Goal: Transaction & Acquisition: Obtain resource

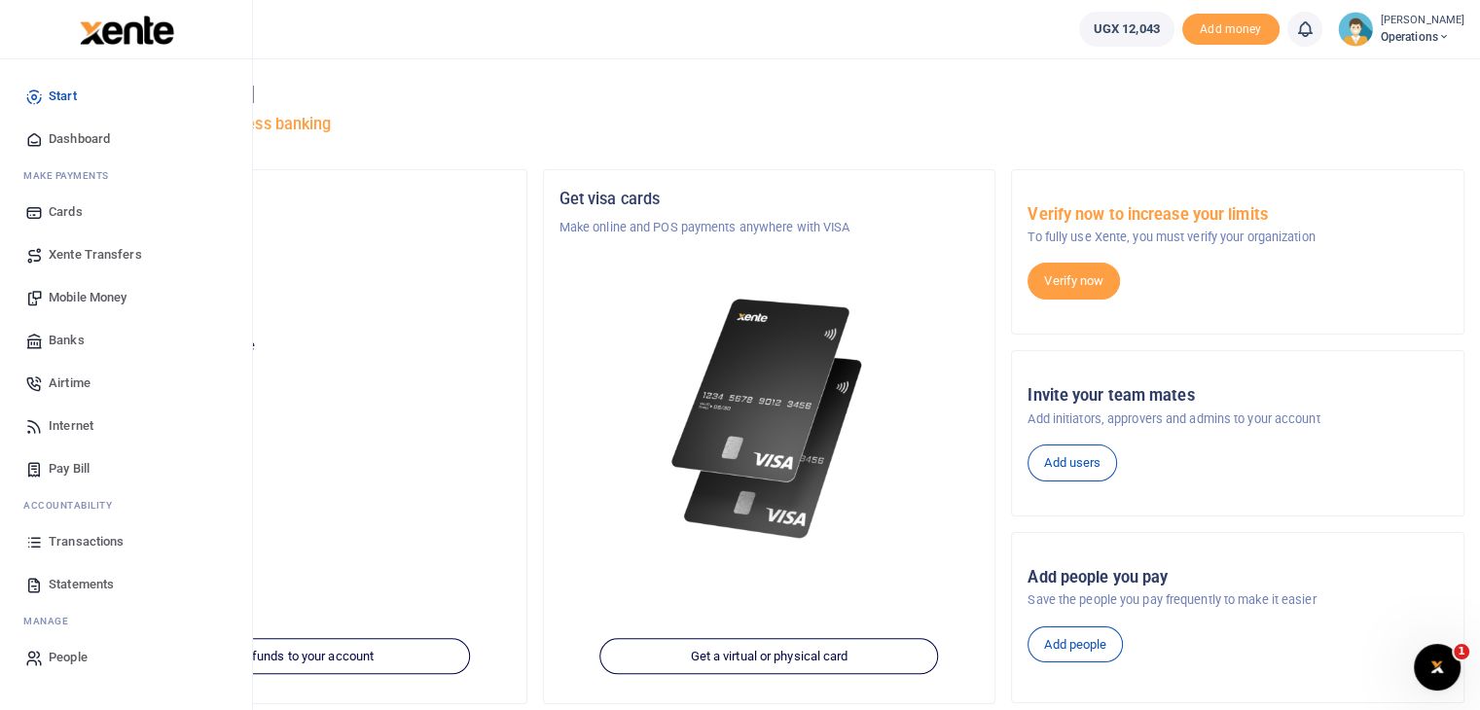
click at [72, 250] on span "Xente Transfers" at bounding box center [95, 254] width 93 height 19
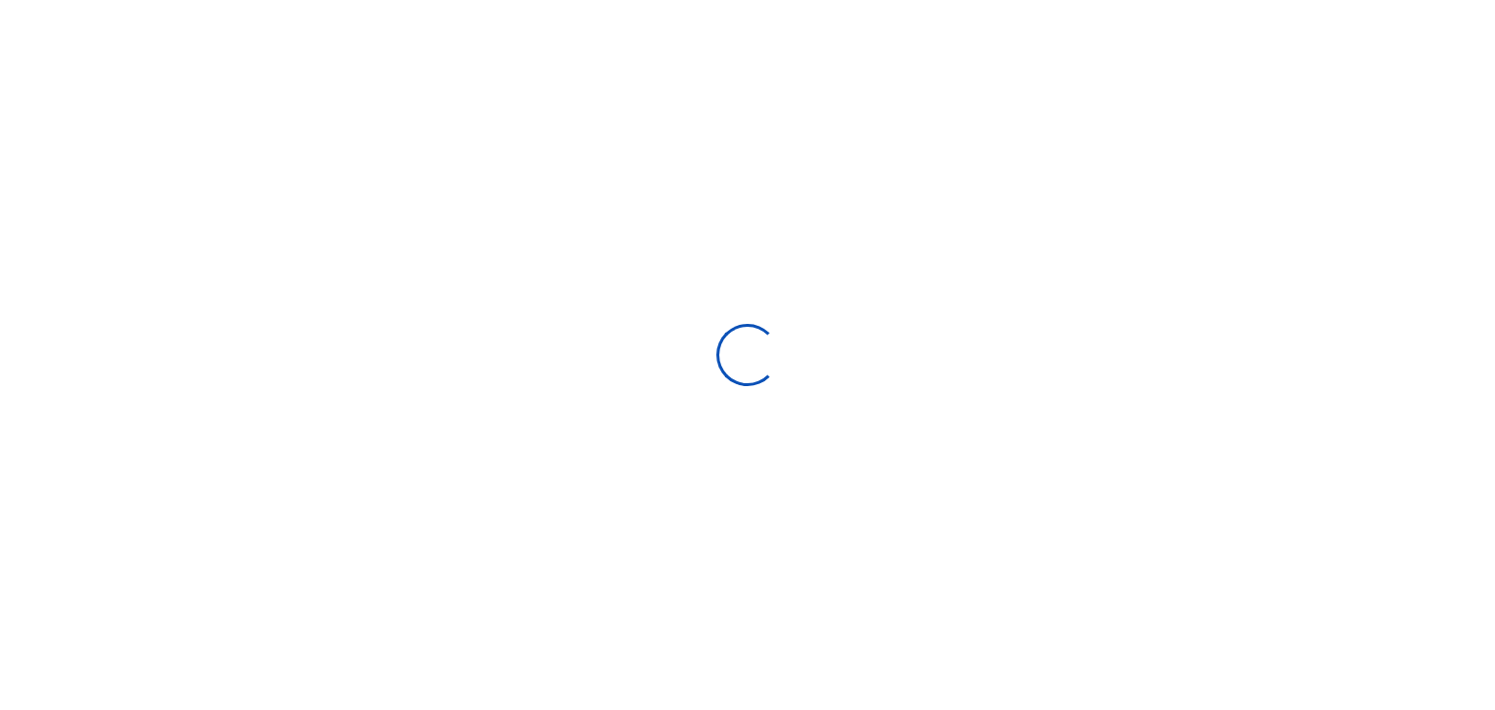
select select
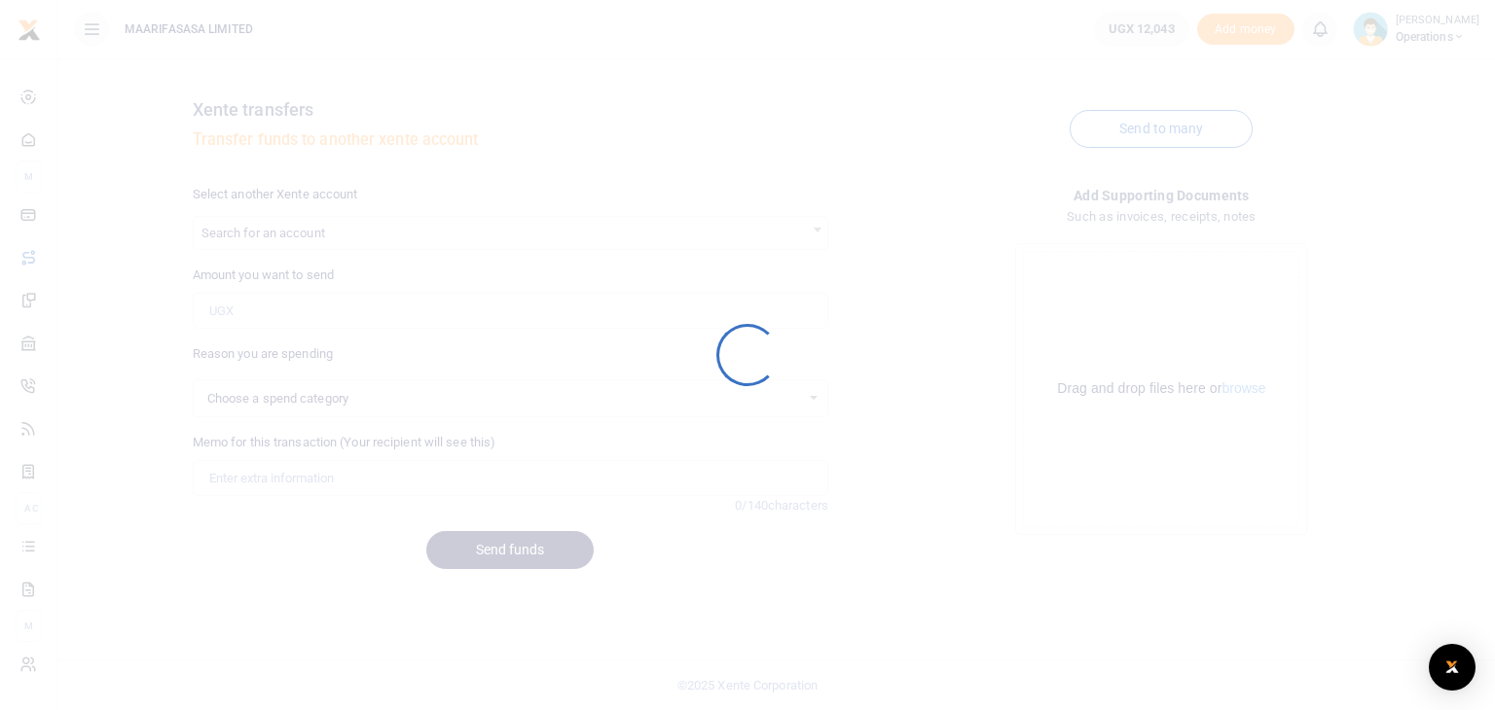
select select
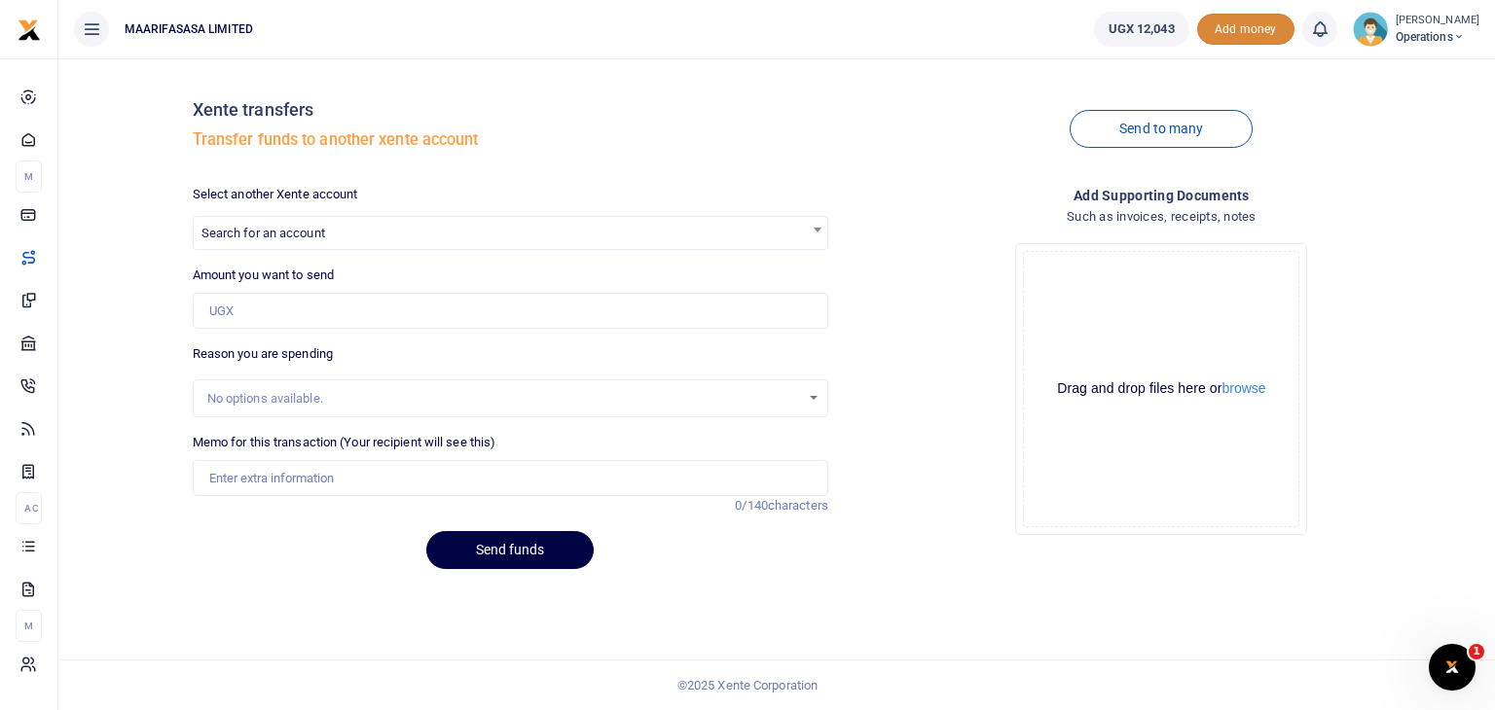
click at [1273, 24] on span "Add money" at bounding box center [1245, 30] width 97 height 32
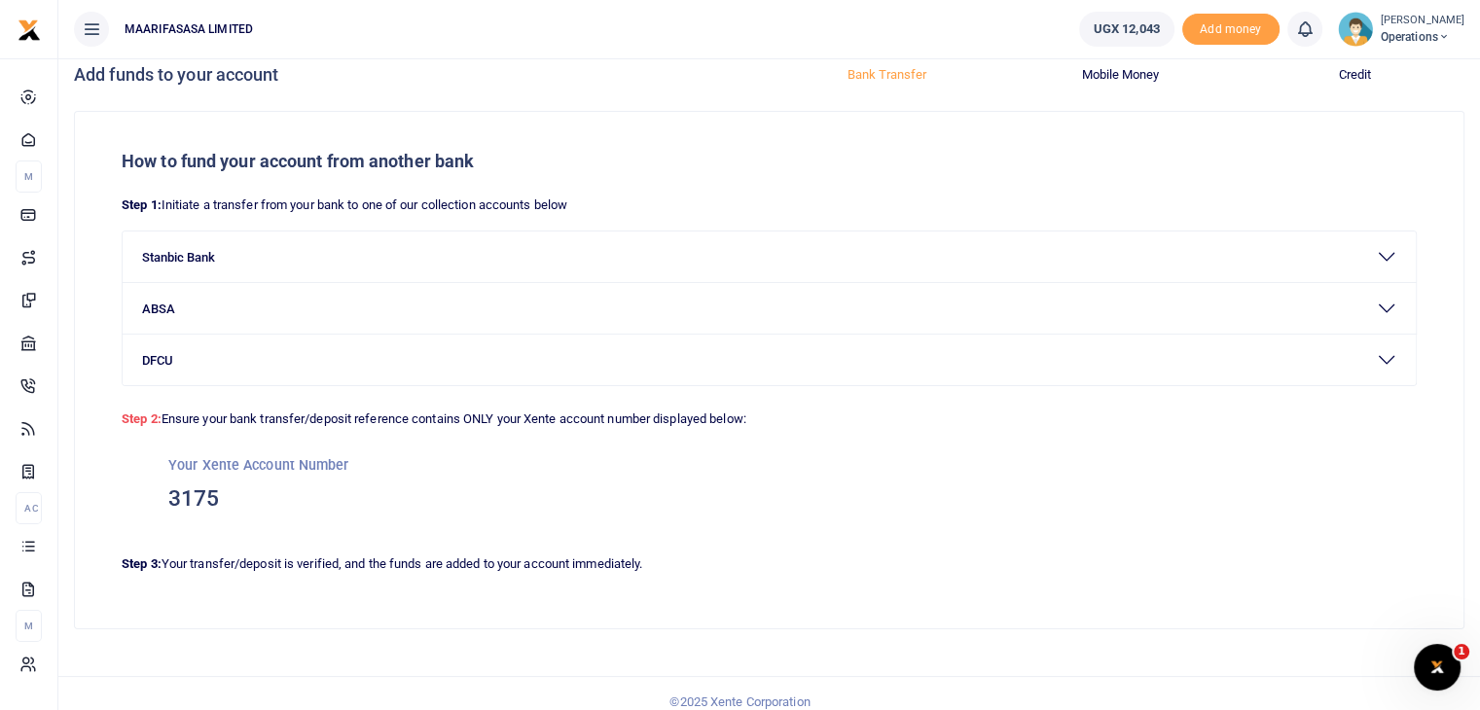
scroll to position [35, 0]
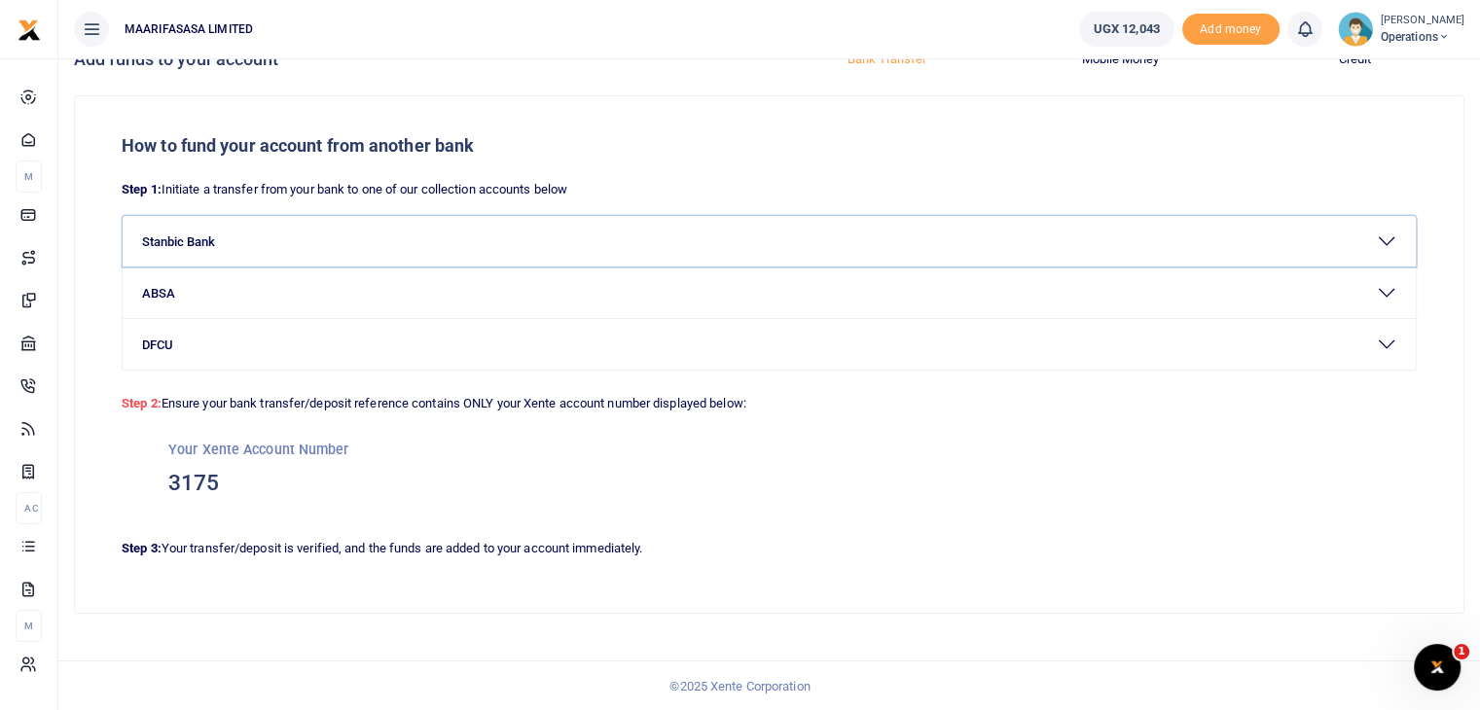
click at [237, 242] on button "Stanbic Bank" at bounding box center [769, 241] width 1293 height 51
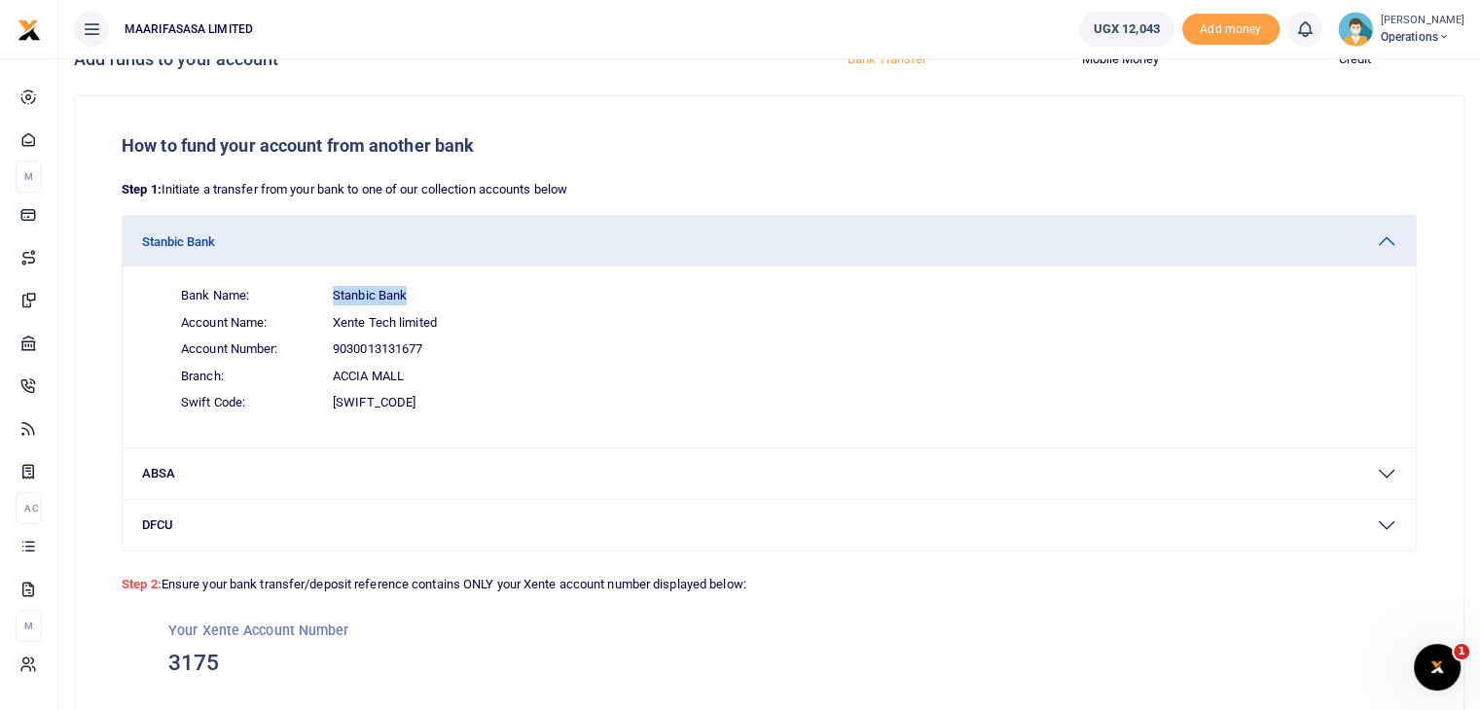
drag, startPoint x: 406, startPoint y: 293, endPoint x: 332, endPoint y: 293, distance: 74.0
click at [333, 293] on span "Stanbic Bank" at bounding box center [370, 295] width 74 height 19
copy span "Stanbic Bank"
drag, startPoint x: 435, startPoint y: 321, endPoint x: 330, endPoint y: 323, distance: 105.1
click at [330, 323] on span "Account Name: Xente Tech limited" at bounding box center [780, 322] width 1231 height 27
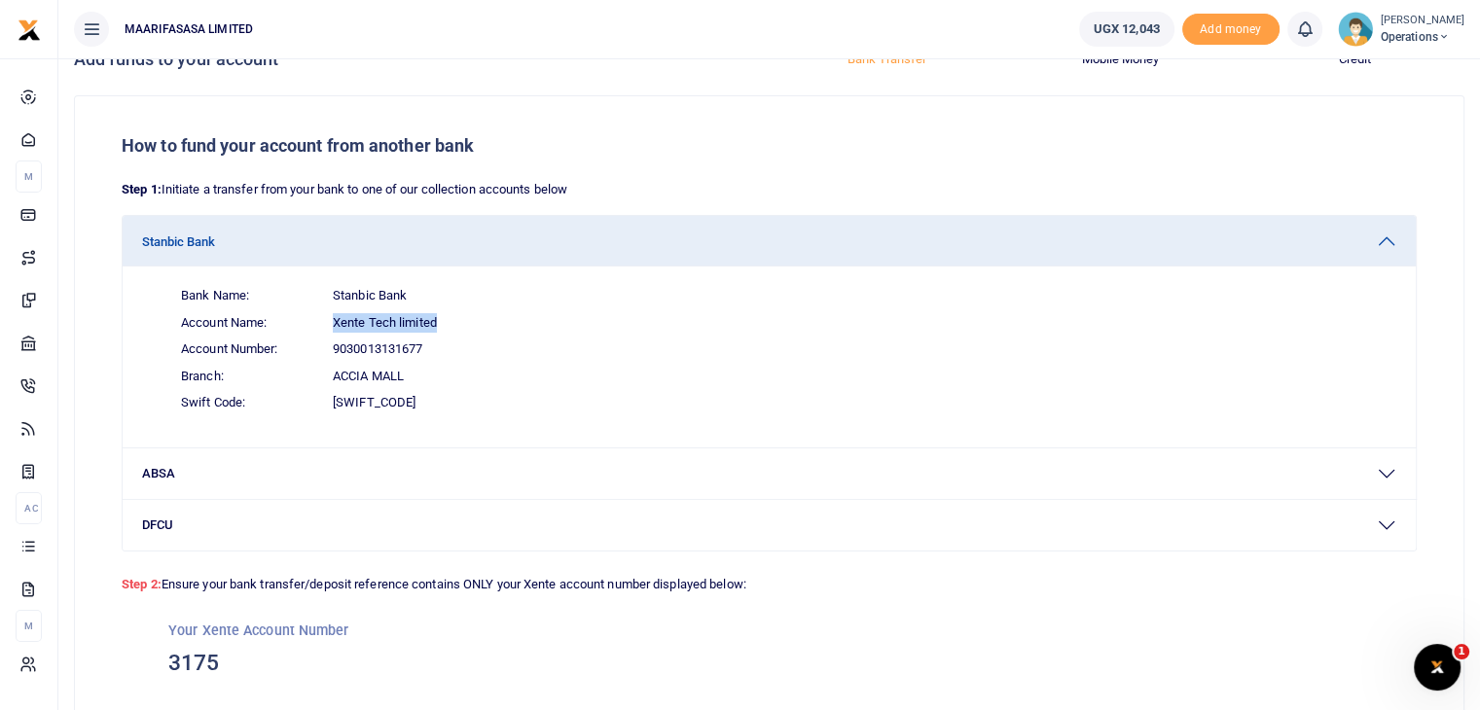
copy span "Xente Tech limited"
drag, startPoint x: 426, startPoint y: 344, endPoint x: 332, endPoint y: 346, distance: 94.4
click at [332, 346] on span "Account Number: 9030013131677" at bounding box center [780, 349] width 1231 height 27
copy span "9030013131677"
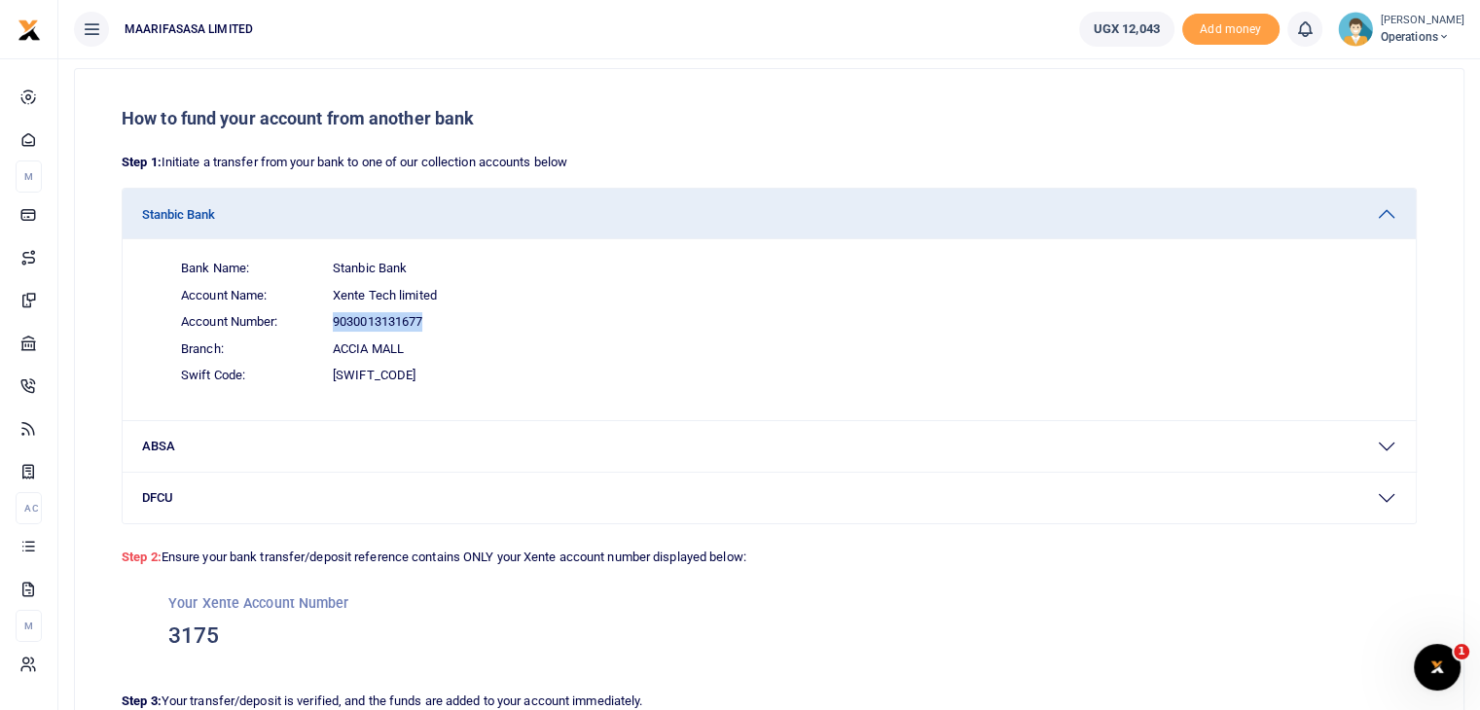
scroll to position [63, 0]
copy span "9030013131677"
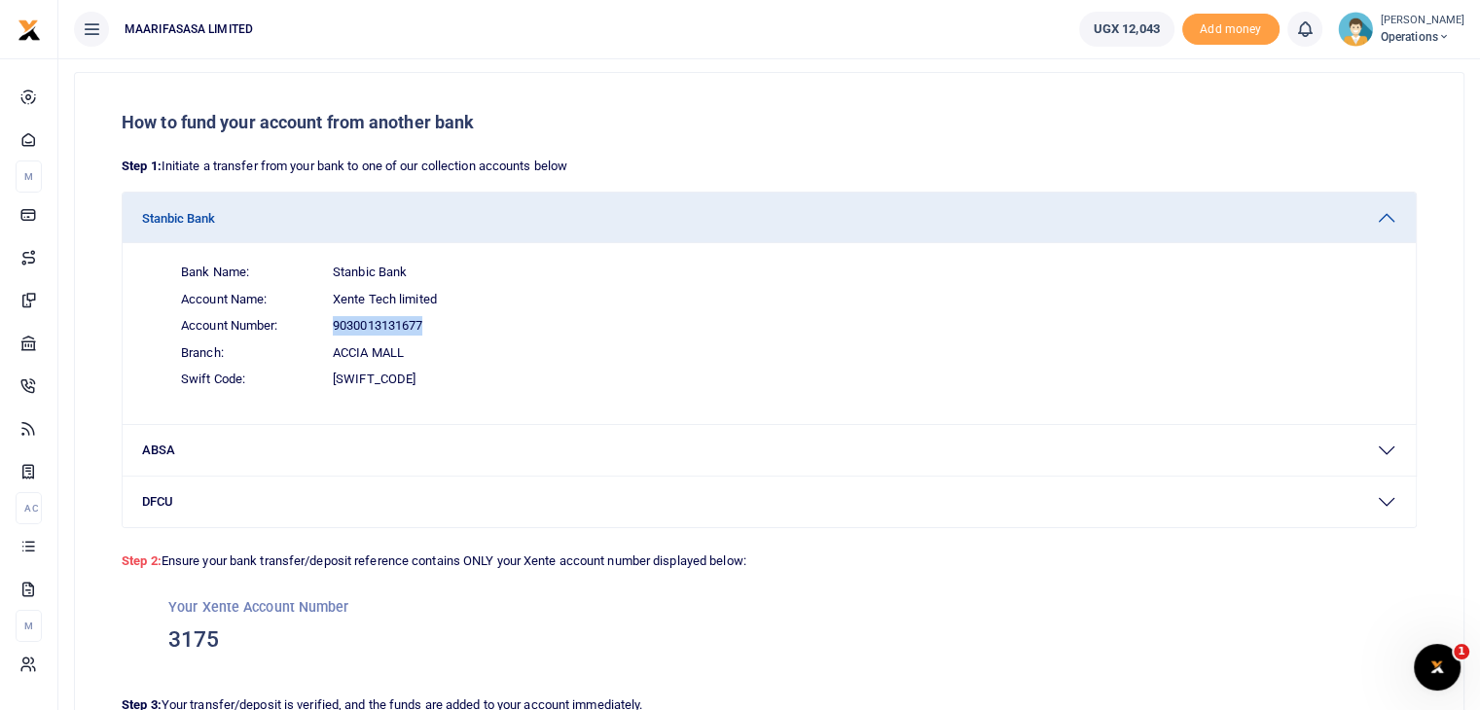
scroll to position [60, 0]
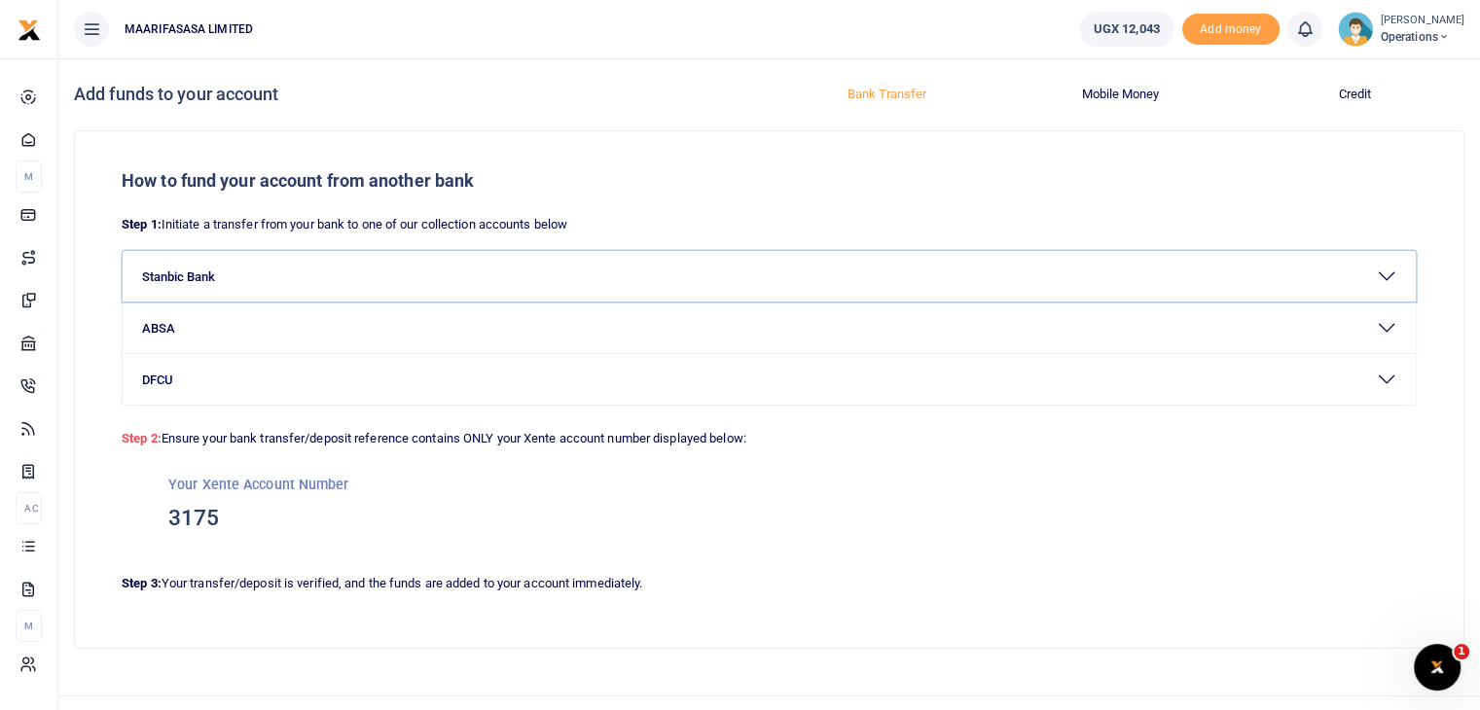
click at [268, 288] on button "Stanbic Bank" at bounding box center [769, 276] width 1293 height 51
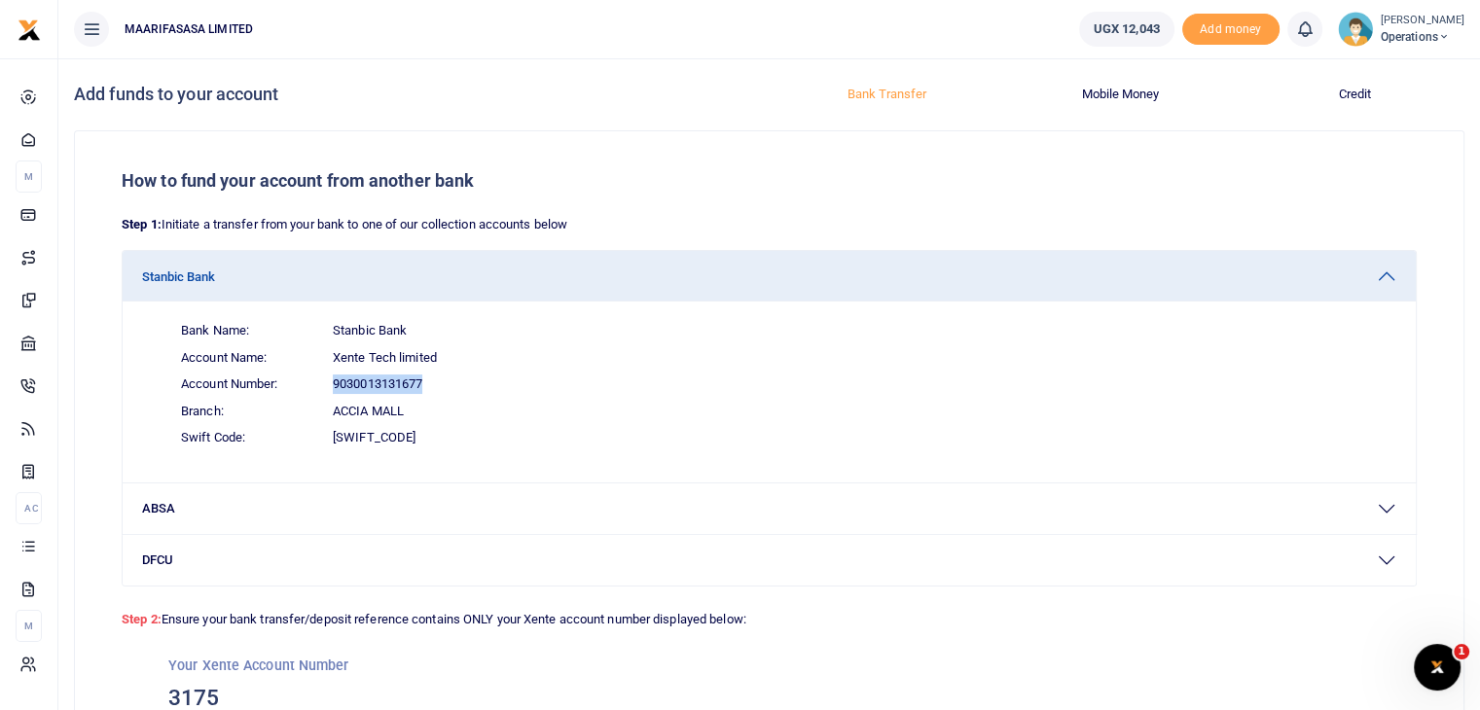
drag, startPoint x: 369, startPoint y: 381, endPoint x: 308, endPoint y: 382, distance: 60.4
click at [308, 382] on span "Account Number: 9030013131677" at bounding box center [780, 384] width 1231 height 27
copy span "9030013131677"
